Goal: Browse casually

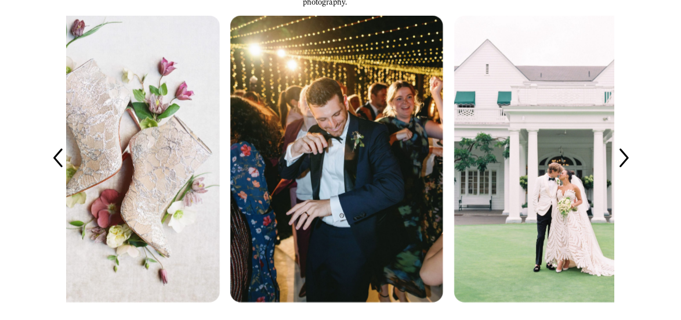
scroll to position [2031, 0]
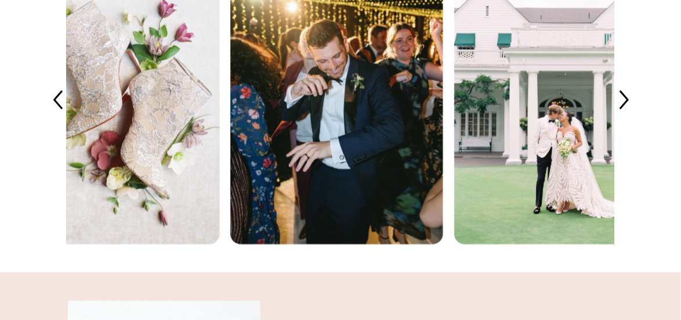
click at [633, 114] on icon at bounding box center [623, 101] width 27 height 27
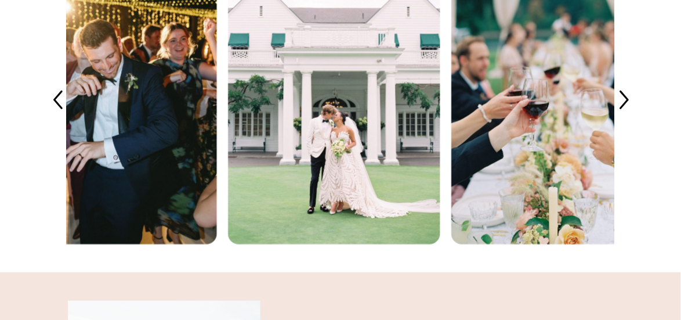
click at [633, 114] on icon at bounding box center [623, 101] width 27 height 27
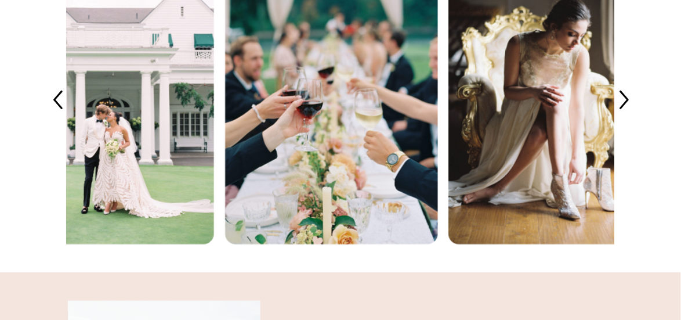
click at [633, 114] on icon at bounding box center [623, 101] width 27 height 27
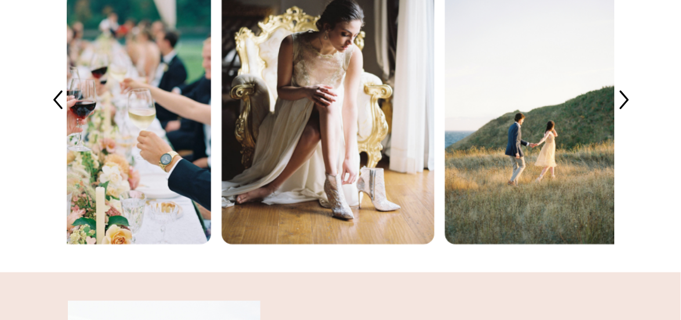
click at [633, 114] on icon at bounding box center [623, 101] width 27 height 27
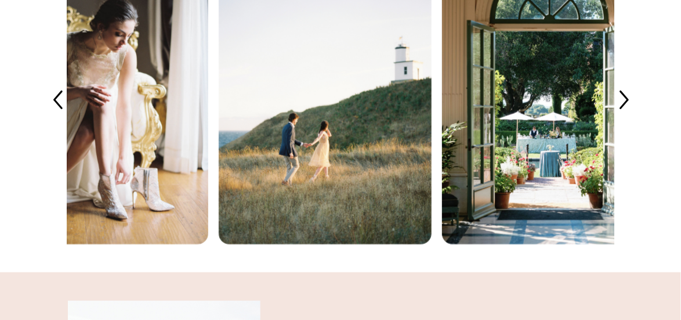
click at [633, 114] on icon at bounding box center [623, 101] width 27 height 27
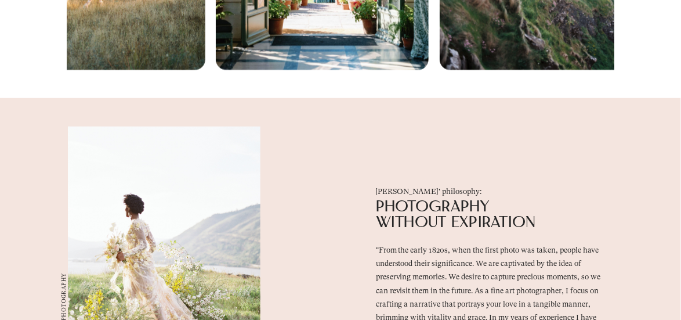
scroll to position [2321, 0]
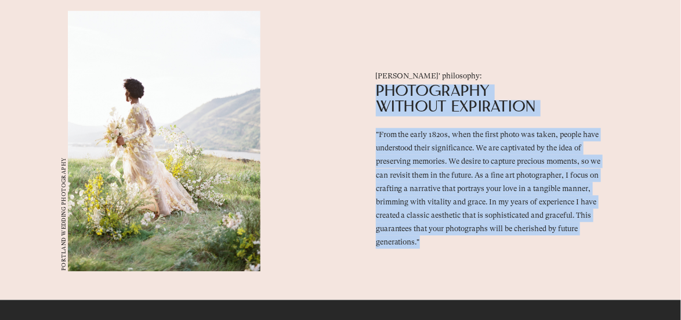
drag, startPoint x: 381, startPoint y: 121, endPoint x: 436, endPoint y: 277, distance: 165.3
click at [436, 277] on div "Carlos' philosophy: photography without expiration "From the early 1820s, when …" at bounding box center [340, 141] width 681 height 318
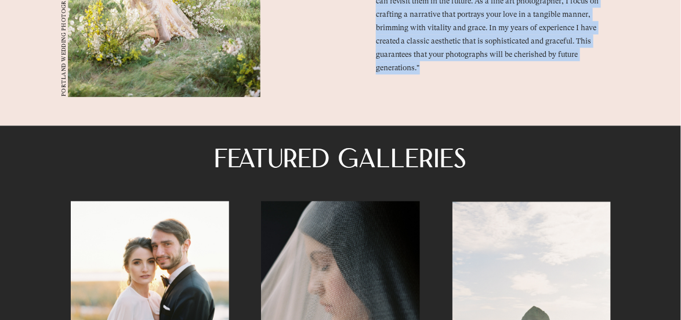
scroll to position [2437, 0]
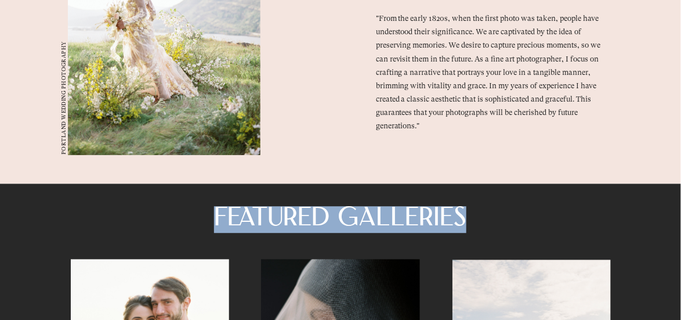
drag, startPoint x: 223, startPoint y: 247, endPoint x: 471, endPoint y: 250, distance: 247.8
click at [467, 232] on span "FEATUReD GALlERiES" at bounding box center [340, 219] width 252 height 26
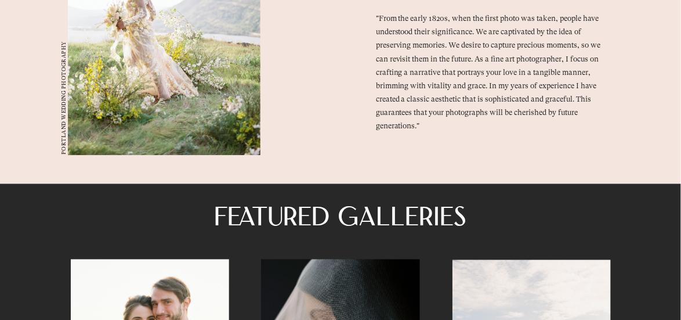
drag, startPoint x: 471, startPoint y: 250, endPoint x: 439, endPoint y: 93, distance: 160.6
click at [439, 93] on span ""From the early 1820s, when the first photo was taken, people have understood t…" at bounding box center [488, 72] width 225 height 116
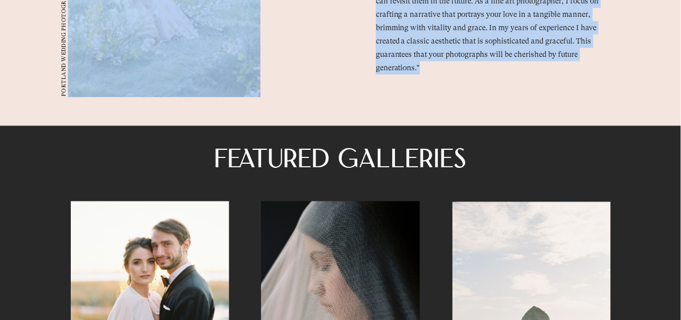
drag, startPoint x: 429, startPoint y: 99, endPoint x: 376, endPoint y: 48, distance: 73.9
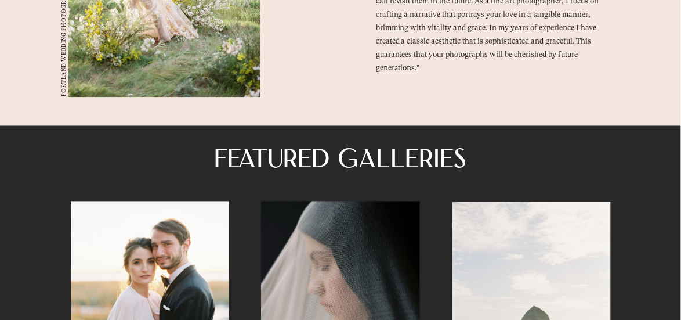
drag, startPoint x: 376, startPoint y: 48, endPoint x: 470, endPoint y: 115, distance: 115.9
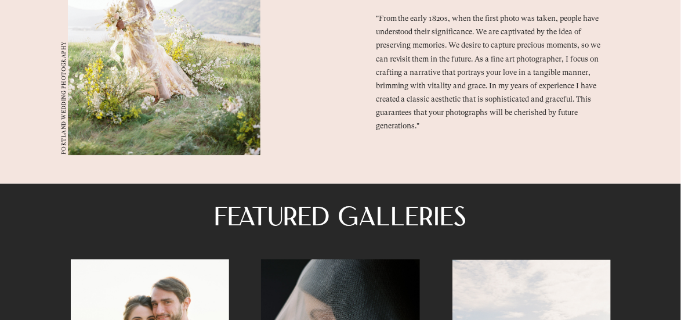
scroll to position [2379, 0]
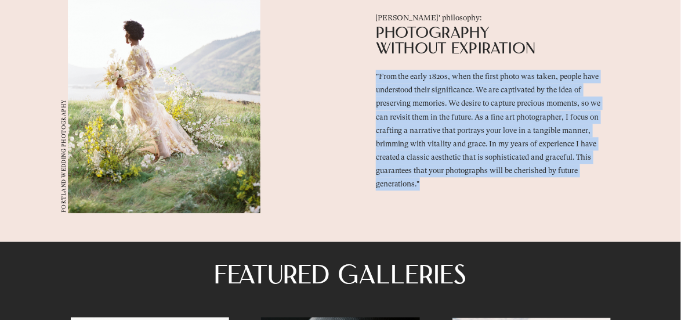
drag, startPoint x: 382, startPoint y: 106, endPoint x: 448, endPoint y: 211, distance: 124.6
click at [448, 190] on p ""From the early 1820s, when the first photo was taken, people have understood t…" at bounding box center [494, 130] width 237 height 121
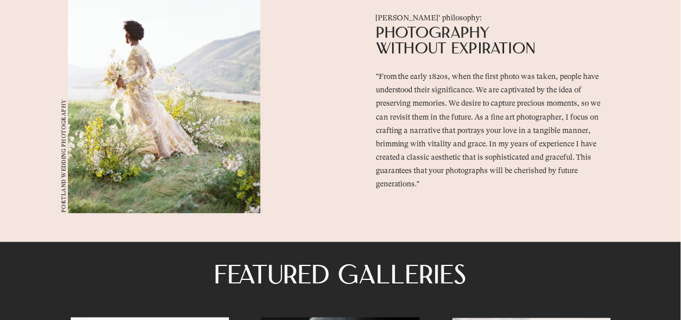
drag, startPoint x: 448, startPoint y: 211, endPoint x: 503, endPoint y: 230, distance: 58.4
click at [503, 230] on div "Carlos' philosophy: photography without expiration "From the early 1820s, when …" at bounding box center [340, 83] width 681 height 318
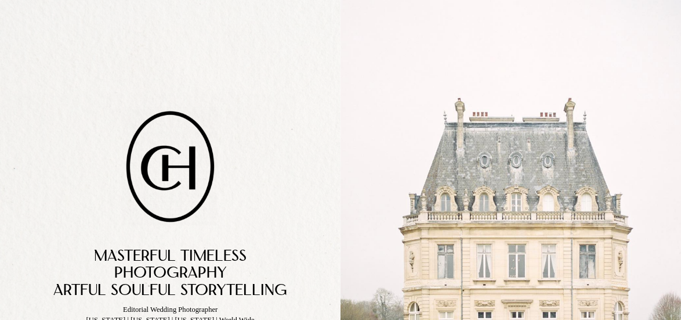
scroll to position [0, 0]
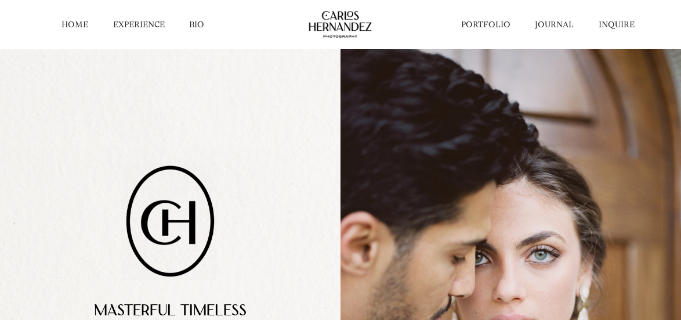
click at [483, 25] on link "PORTFOLIO" at bounding box center [485, 24] width 49 height 11
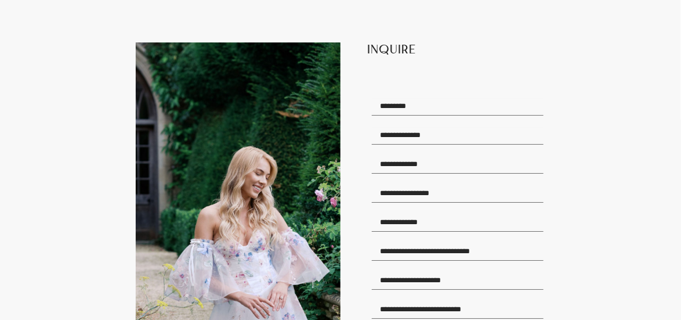
scroll to position [7195, 0]
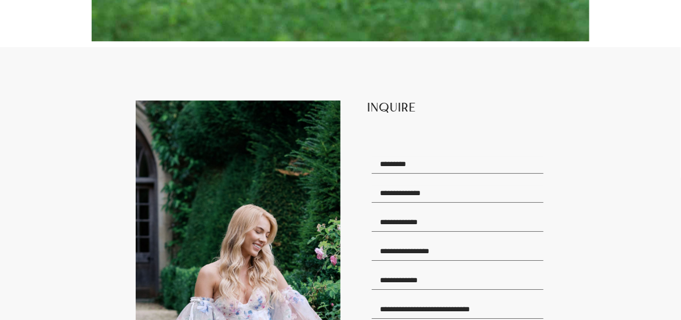
drag, startPoint x: 376, startPoint y: 100, endPoint x: 468, endPoint y: 260, distance: 184.0
drag, startPoint x: 468, startPoint y: 260, endPoint x: 577, endPoint y: 256, distance: 109.1
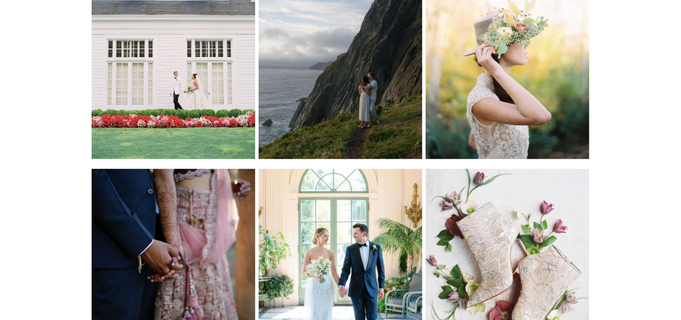
scroll to position [0, 0]
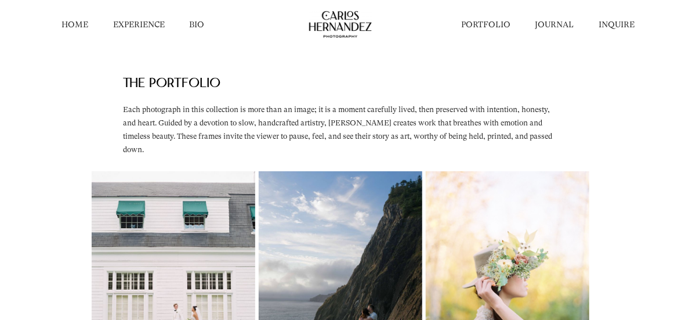
click at [547, 26] on link "JOURNAL" at bounding box center [555, 24] width 39 height 11
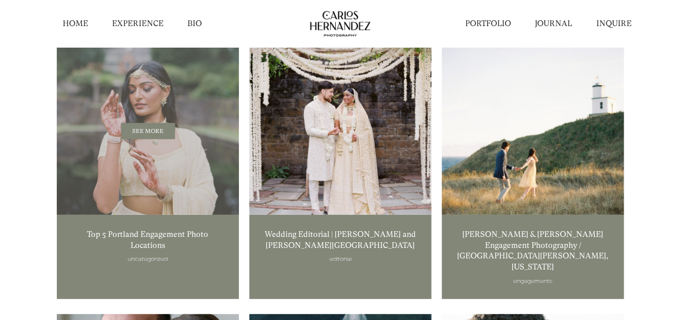
click at [156, 132] on span "SEE MORE" at bounding box center [148, 131] width 54 height 16
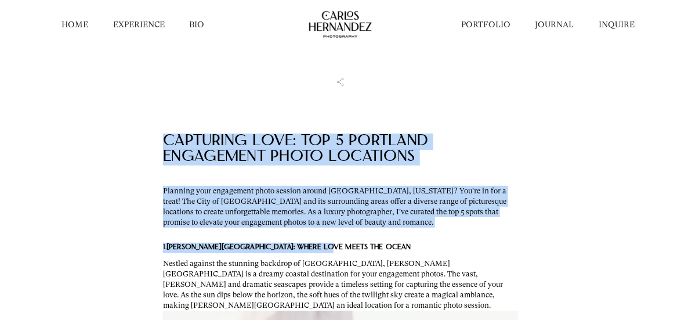
drag, startPoint x: 169, startPoint y: 142, endPoint x: 464, endPoint y: 252, distance: 314.7
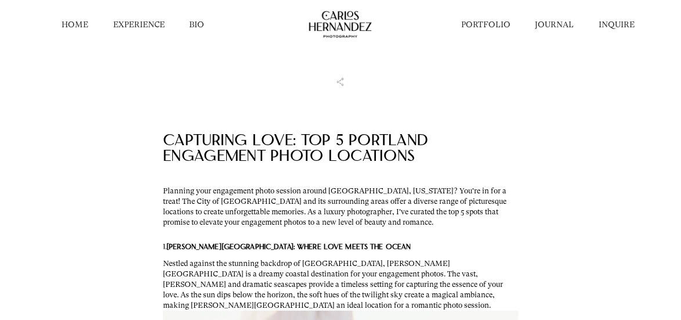
drag, startPoint x: 464, startPoint y: 252, endPoint x: 434, endPoint y: 240, distance: 32.0
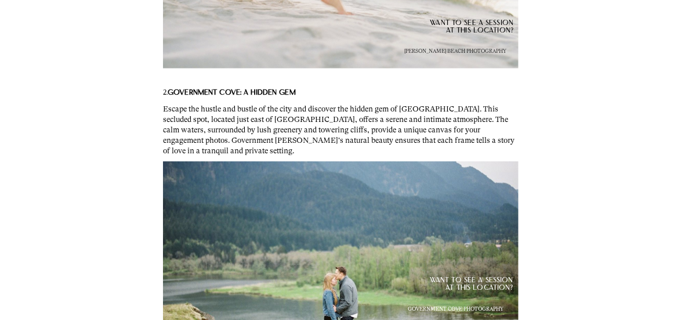
scroll to position [464, 0]
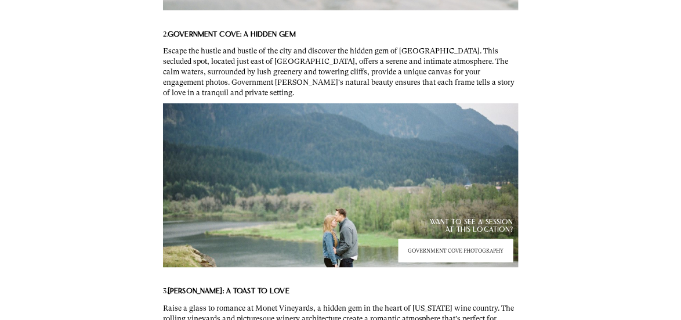
click at [481, 254] on p "GOVERNMENT COVE PHOTOGRAPHY" at bounding box center [456, 250] width 96 height 5
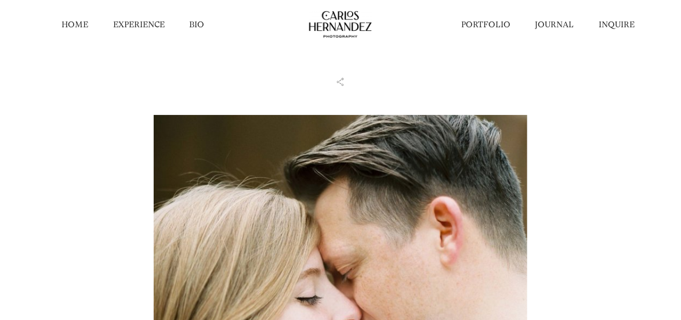
click at [616, 28] on link "INQUIRE" at bounding box center [617, 24] width 36 height 11
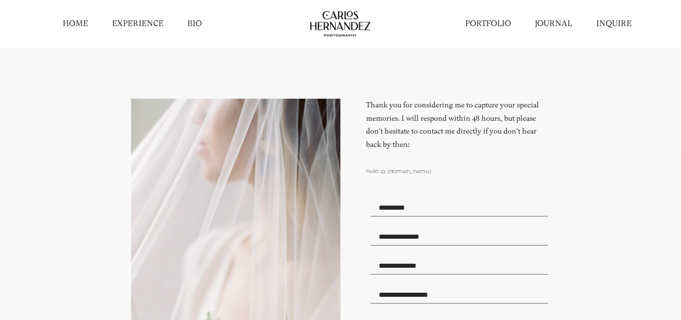
click at [194, 22] on link "BIO" at bounding box center [194, 24] width 15 height 11
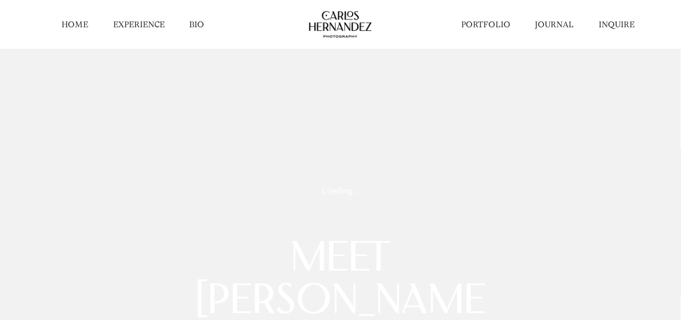
click at [81, 26] on link "HOME" at bounding box center [75, 24] width 27 height 11
